Goal: Information Seeking & Learning: Learn about a topic

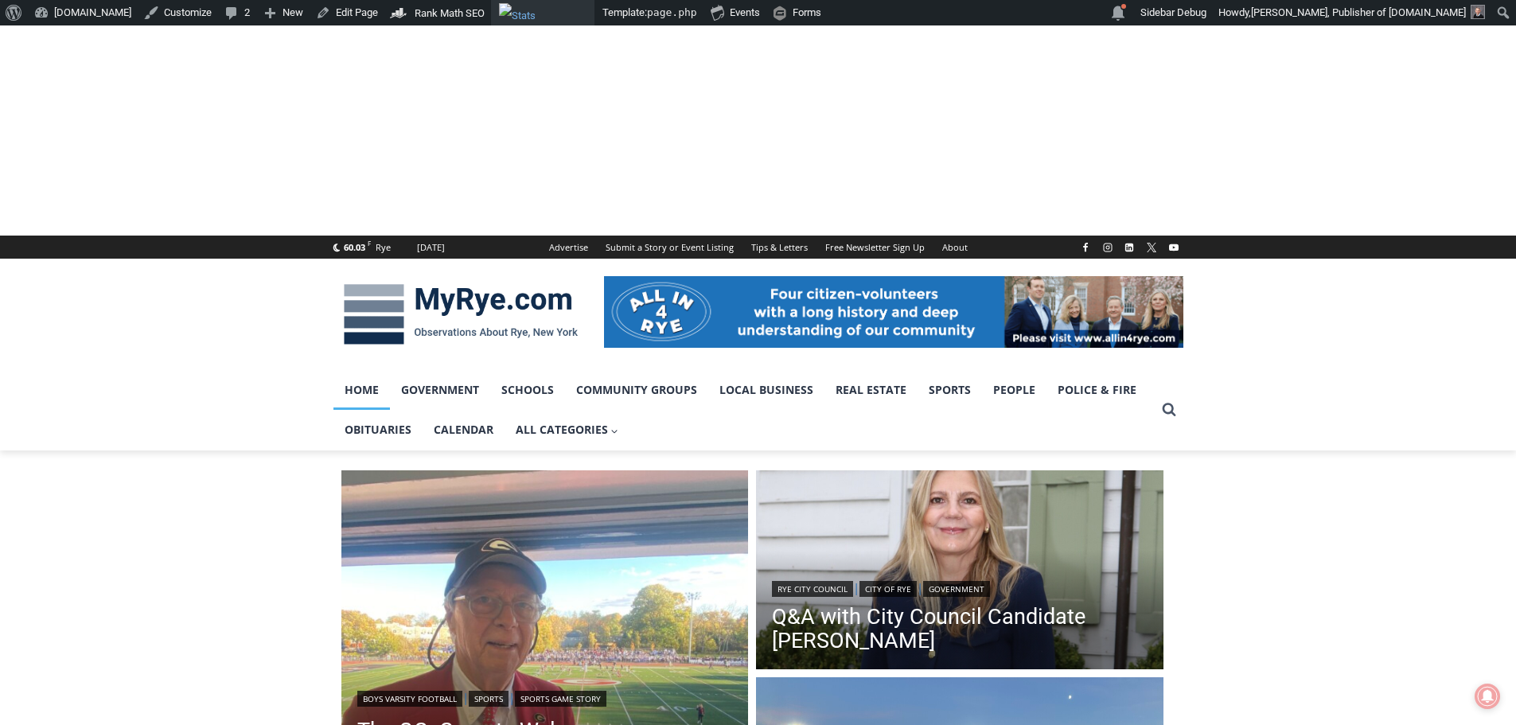
click at [505, 10] on img "Toolbar" at bounding box center [543, 12] width 89 height 19
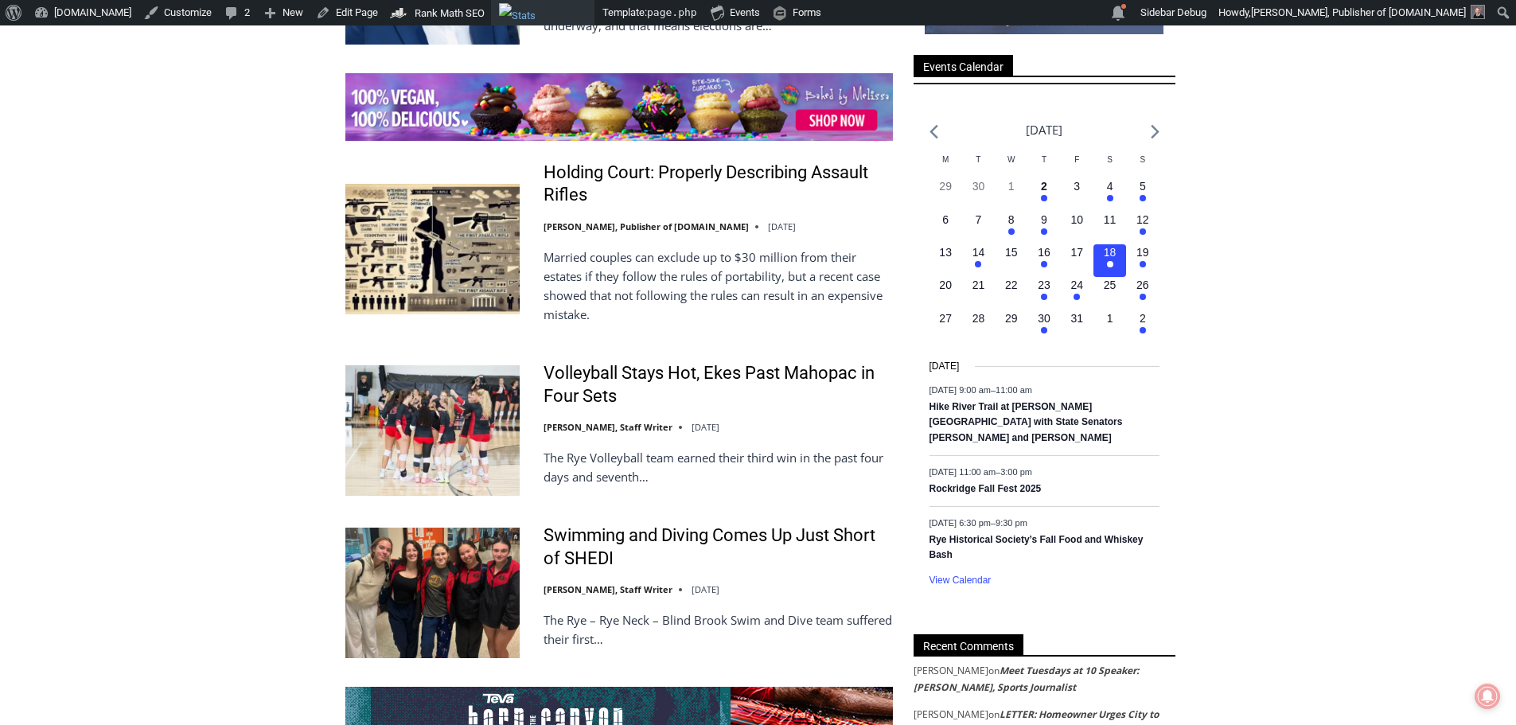
scroll to position [2468, 0]
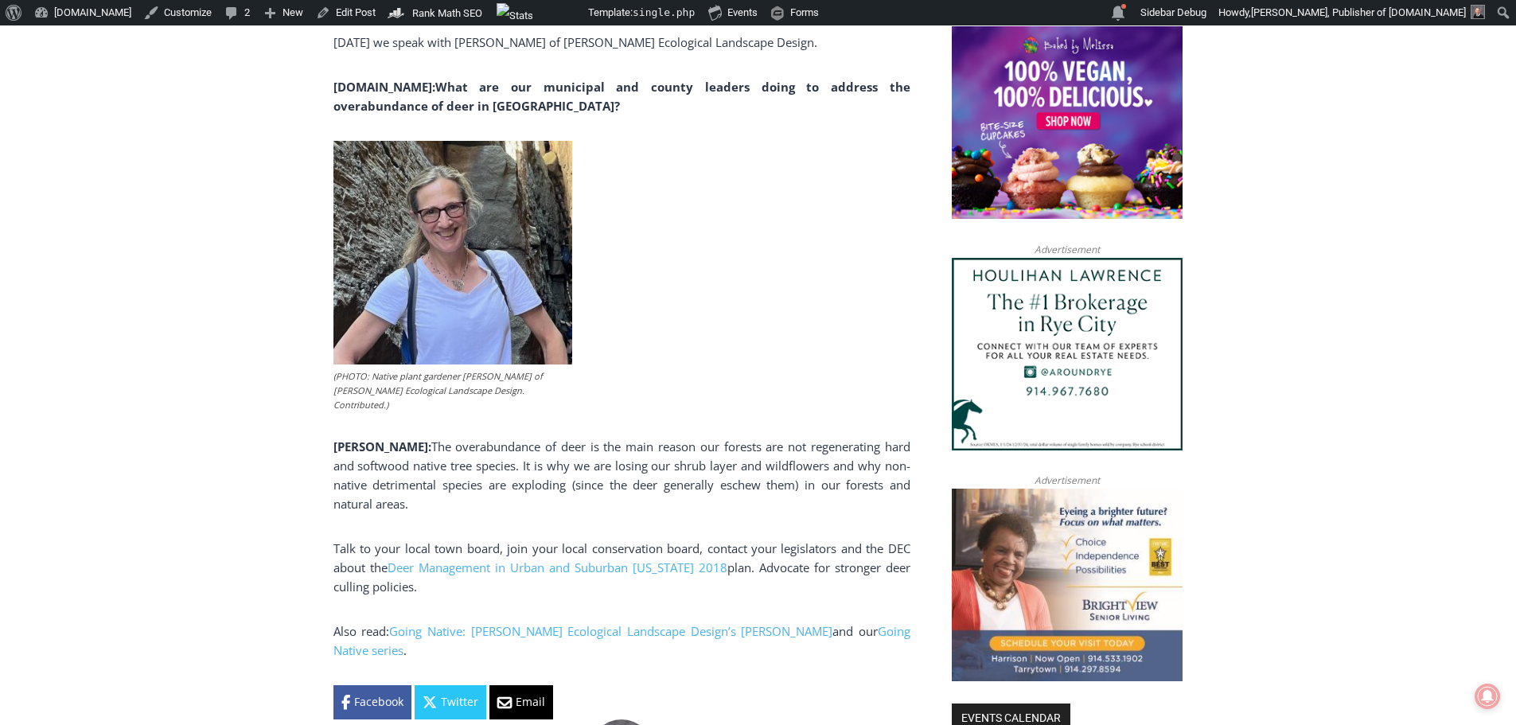
scroll to position [1274, 0]
